Goal: Information Seeking & Learning: Learn about a topic

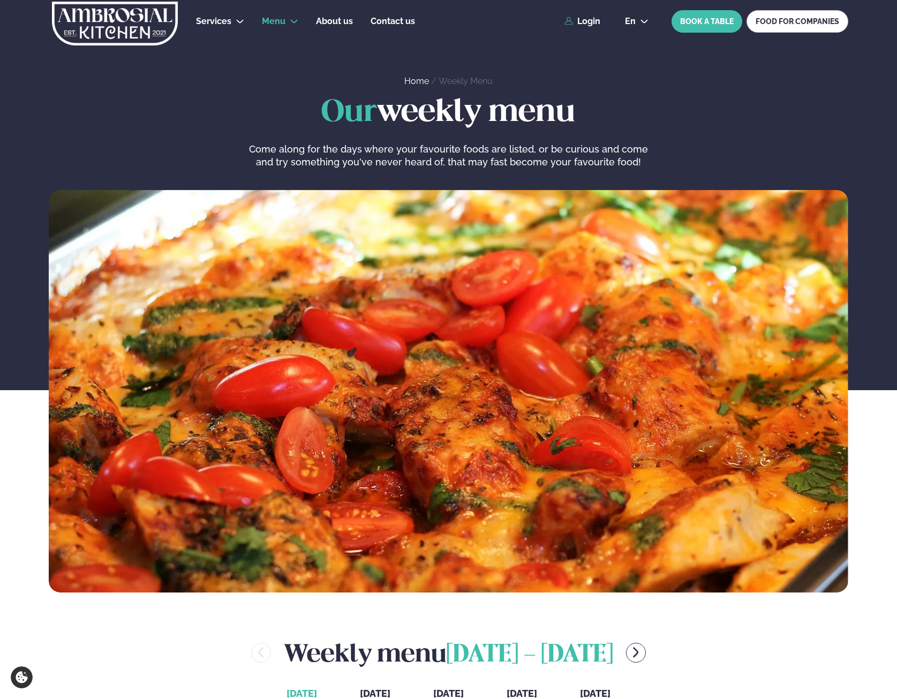
scroll to position [354, 1]
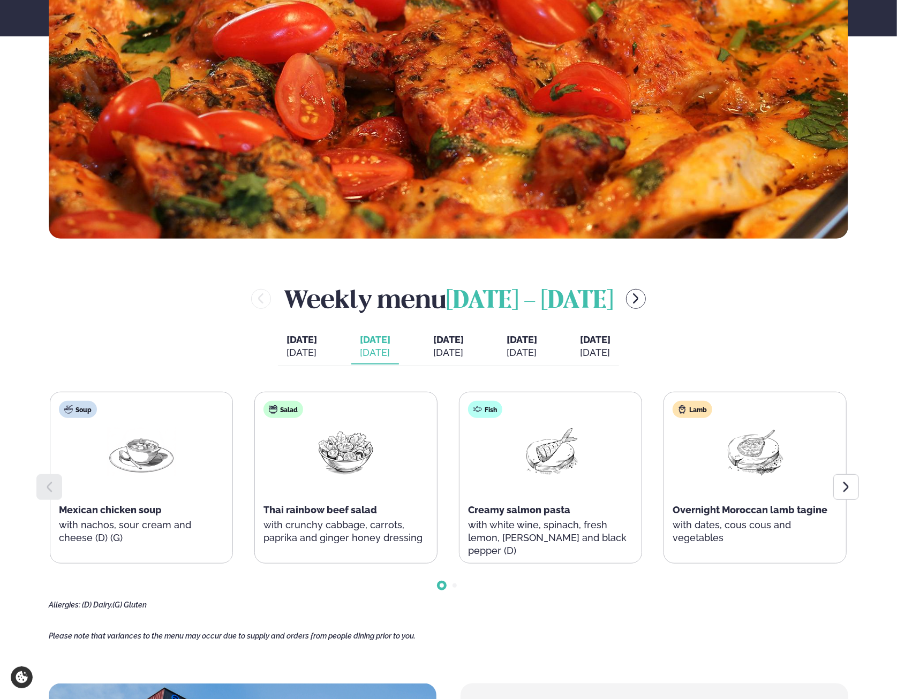
scroll to position [408, 1]
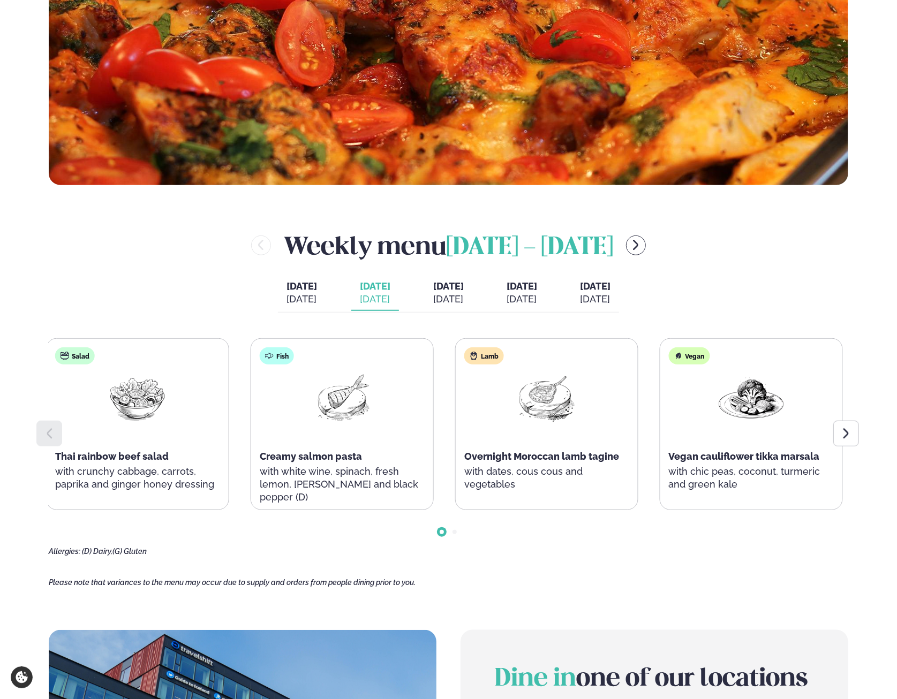
click at [321, 453] on div "Creamy salmon pasta" at bounding box center [342, 456] width 165 height 13
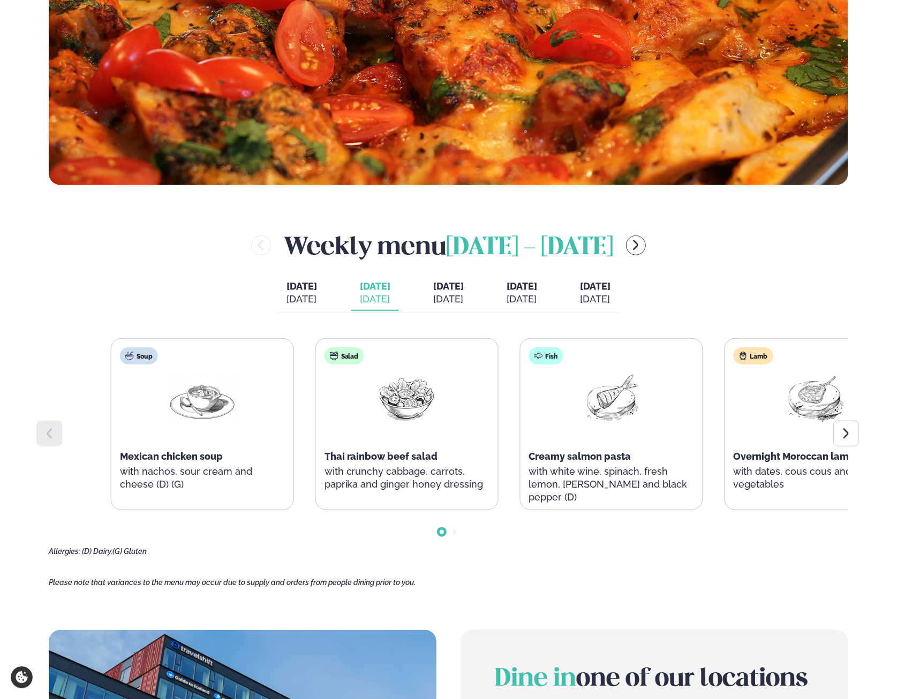
click at [617, 469] on div "Fish Creamy salmon pasta with white wine, spinach, fresh lemon, [PERSON_NAME] a…" at bounding box center [612, 431] width 182 height 184
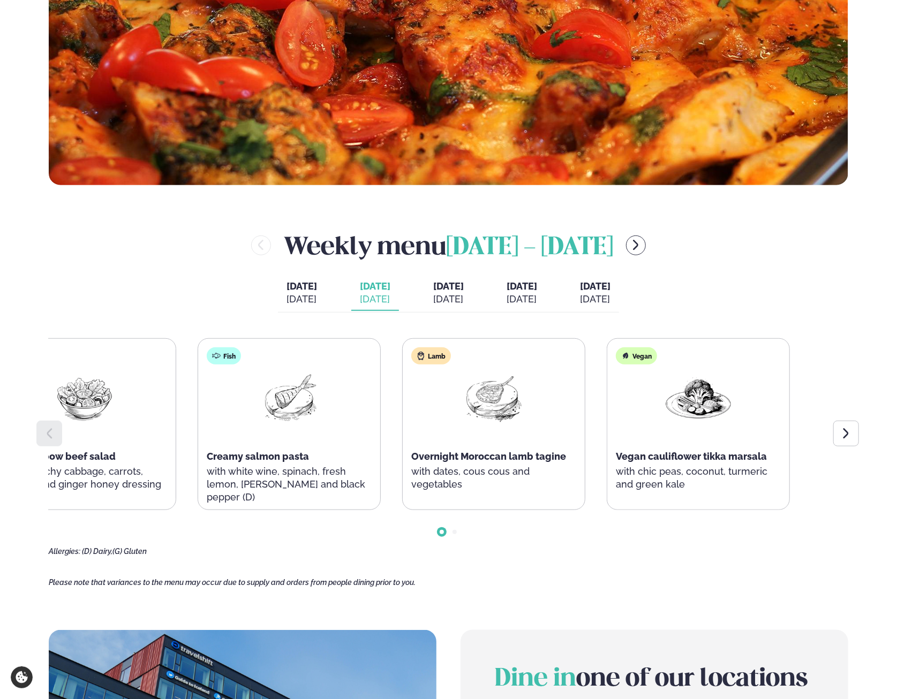
click at [282, 461] on div "Fish Creamy salmon pasta with white wine, spinach, fresh lemon, [PERSON_NAME] a…" at bounding box center [289, 431] width 182 height 184
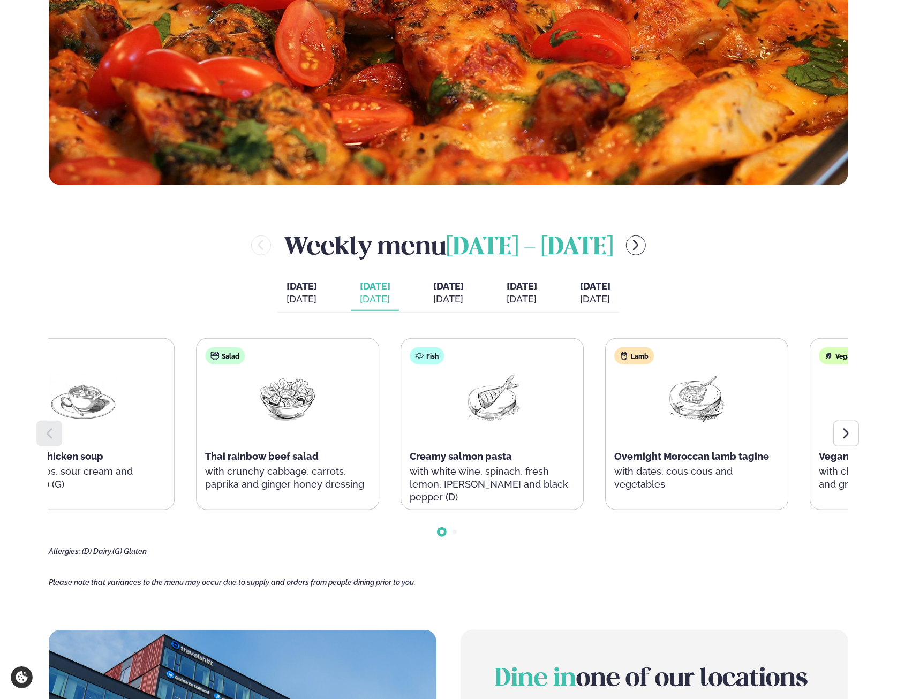
click at [662, 483] on p "with dates, cous cous and vegetables" at bounding box center [696, 478] width 165 height 26
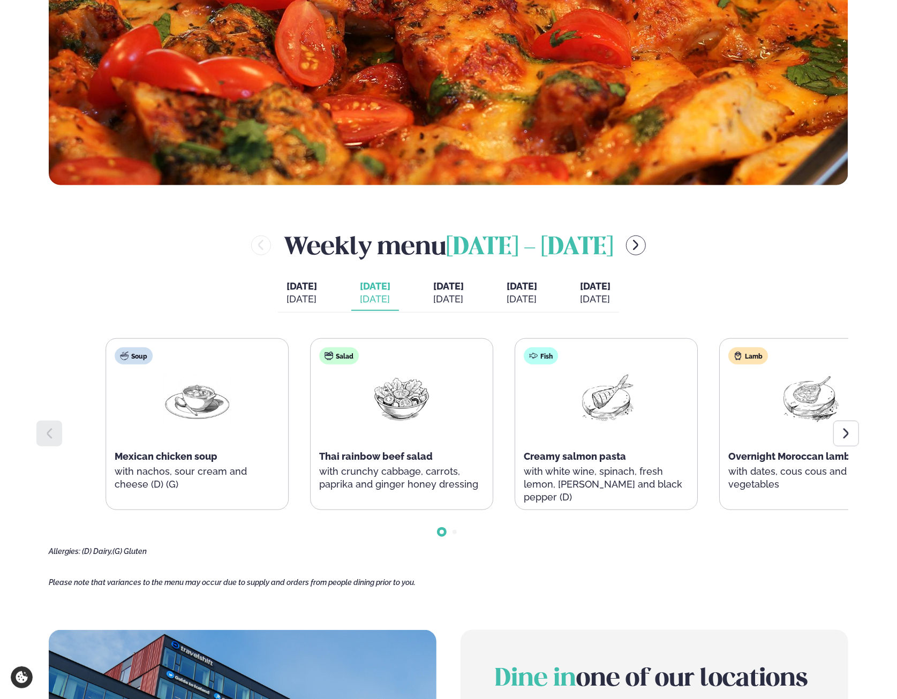
click at [764, 529] on div "Soup Mexican chicken soup with nachos, sour cream and cheese (D) (G) Salad Thai…" at bounding box center [449, 447] width 800 height 218
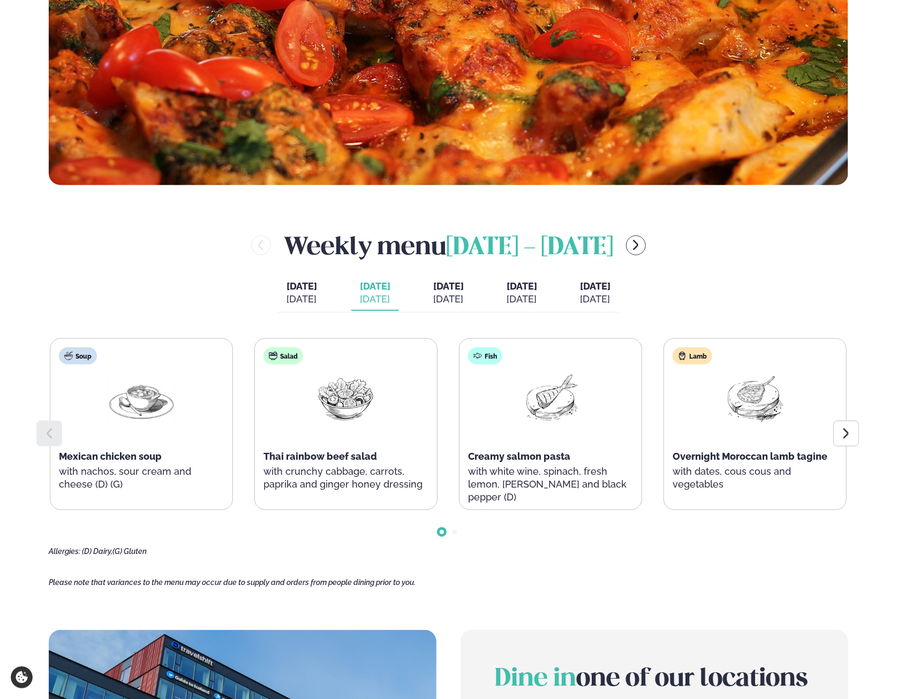
click at [849, 434] on icon at bounding box center [846, 433] width 13 height 13
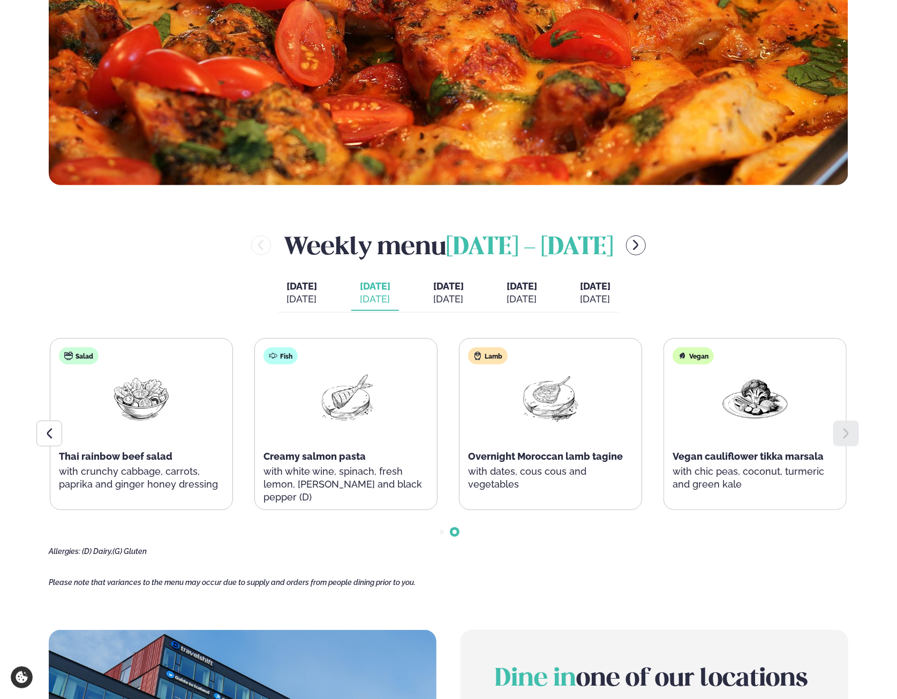
click at [39, 436] on div at bounding box center [49, 434] width 26 height 26
